Goal: Find specific page/section: Find specific page/section

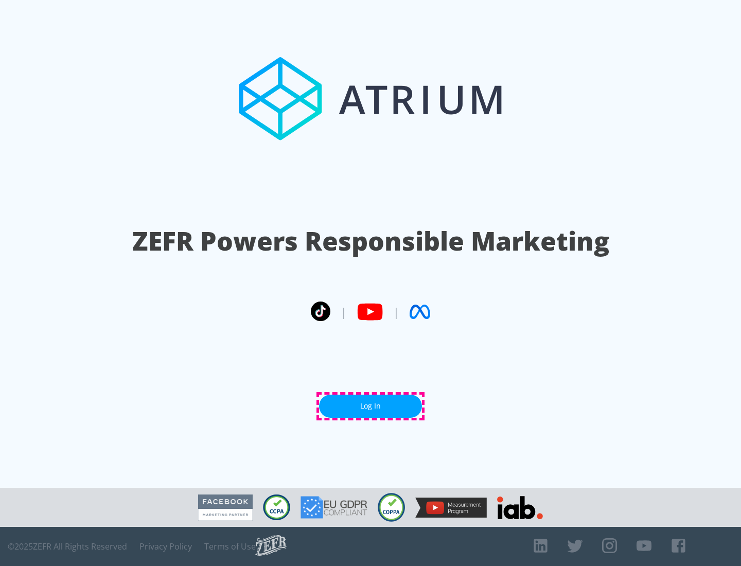
click at [371, 406] on link "Log In" at bounding box center [370, 406] width 103 height 23
